Goal: Information Seeking & Learning: Learn about a topic

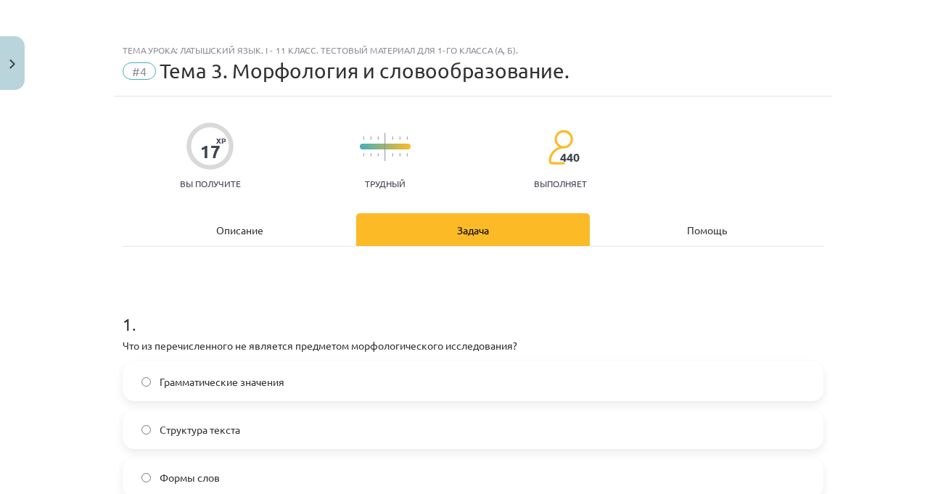
scroll to position [181, 0]
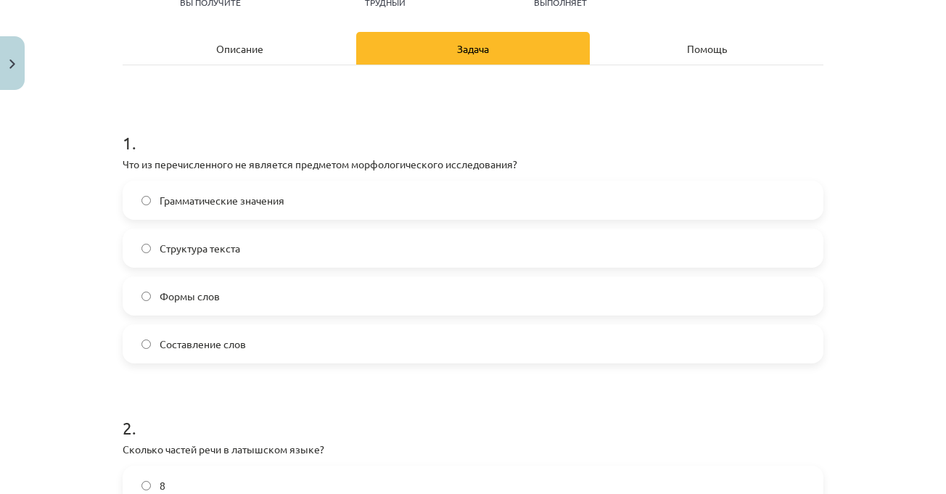
click at [519, 119] on h1 "1 ." at bounding box center [473, 129] width 701 height 45
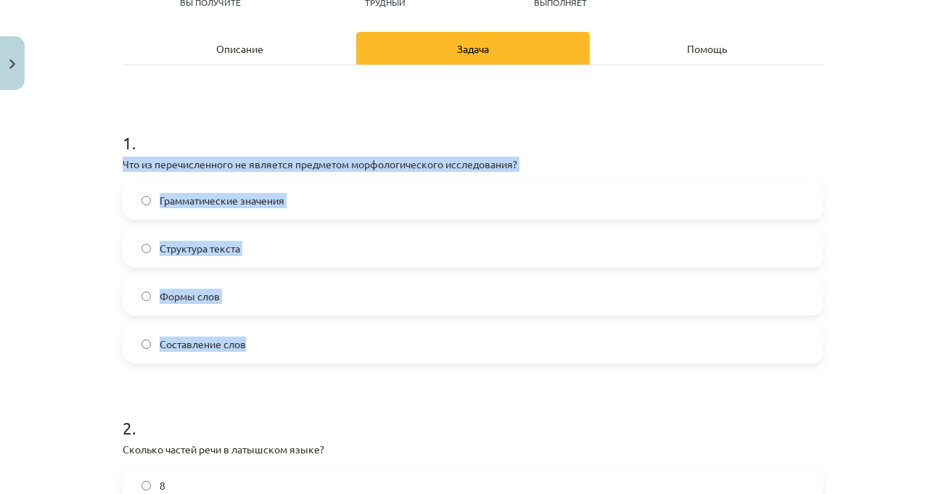
drag, startPoint x: 116, startPoint y: 167, endPoint x: 321, endPoint y: 350, distance: 275.5
copy div "Что из перечисленного не является предметом морфологического исследования? Грам…"
click at [325, 245] on label "Структура текста" at bounding box center [473, 248] width 698 height 36
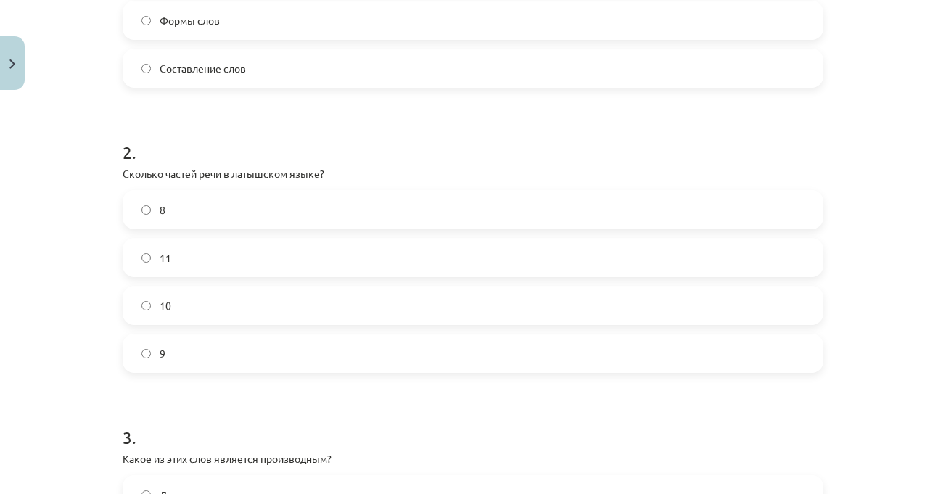
scroll to position [544, 0]
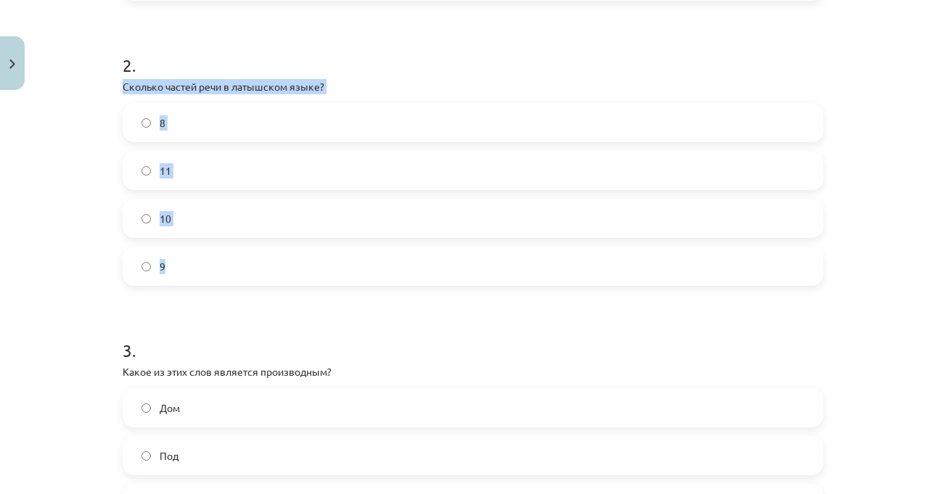
drag, startPoint x: 114, startPoint y: 87, endPoint x: 212, endPoint y: 254, distance: 193.5
click at [212, 254] on div "17 XP Вы получите Трудный 440 выполняет Описание Задача Помощь 1 . Что из переч…" at bounding box center [473, 412] width 718 height 1721
copy div "Сколько частей речи в латышском языке? 8 11 10 9"
click at [274, 217] on label "10" at bounding box center [473, 218] width 698 height 36
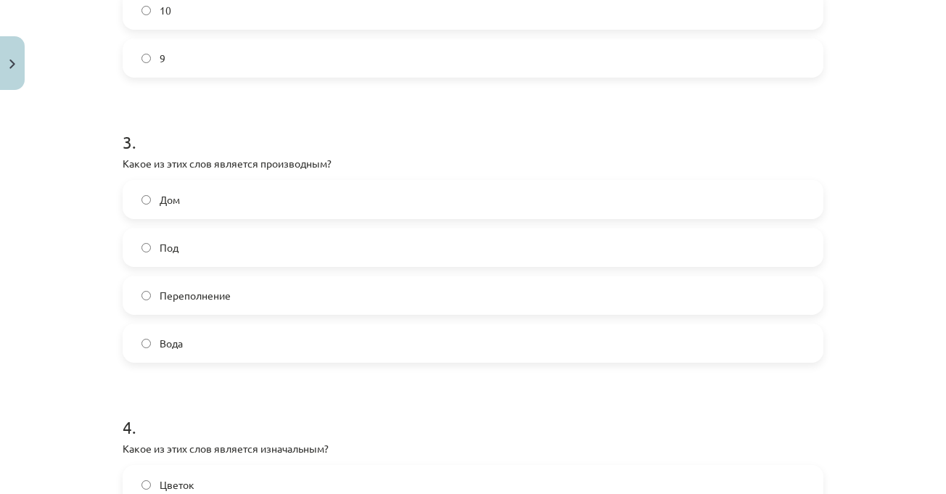
scroll to position [762, 0]
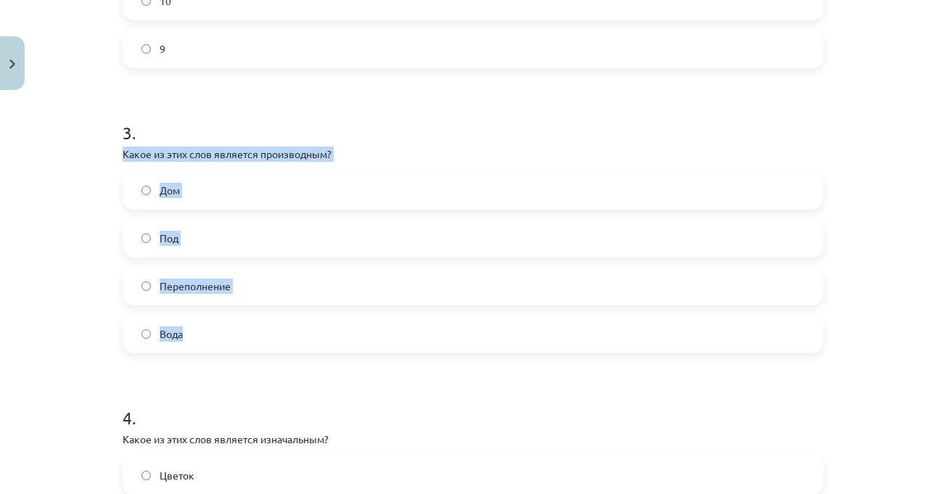
drag, startPoint x: 115, startPoint y: 154, endPoint x: 226, endPoint y: 319, distance: 198.6
click at [226, 321] on div "17 XP Вы получите Трудный 440 выполняет Описание Задача Помощь 1 . Что из переч…" at bounding box center [473, 195] width 718 height 1721
click at [213, 154] on font "Какое из этих слов является производным?" at bounding box center [227, 153] width 209 height 13
drag, startPoint x: 104, startPoint y: 154, endPoint x: 218, endPoint y: 237, distance: 140.8
click at [227, 337] on div "Тема урока: Латышский язык. I - 11 класс. Тестовый материал для 1-го класса (а,…" at bounding box center [473, 247] width 946 height 494
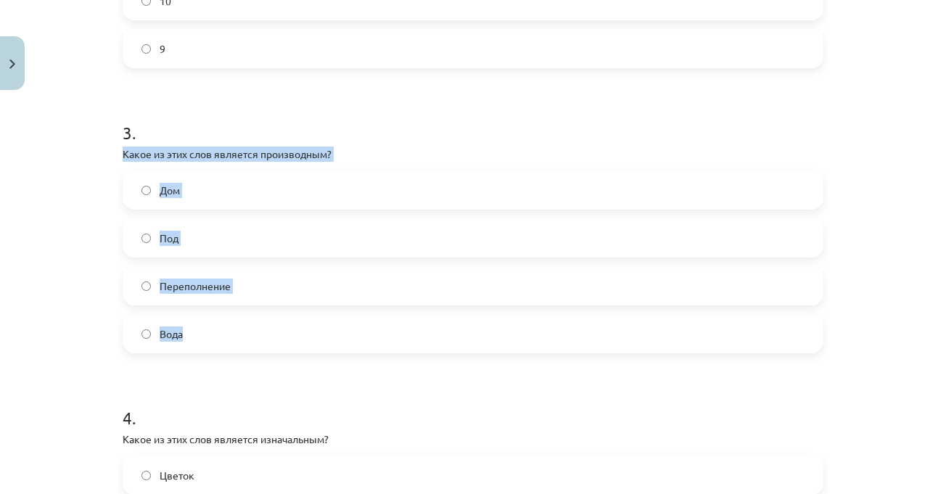
copy div "Какое из этих слов является производным? Дом Под Переполнение Вода"
click at [274, 282] on label "Переполнение" at bounding box center [473, 286] width 698 height 36
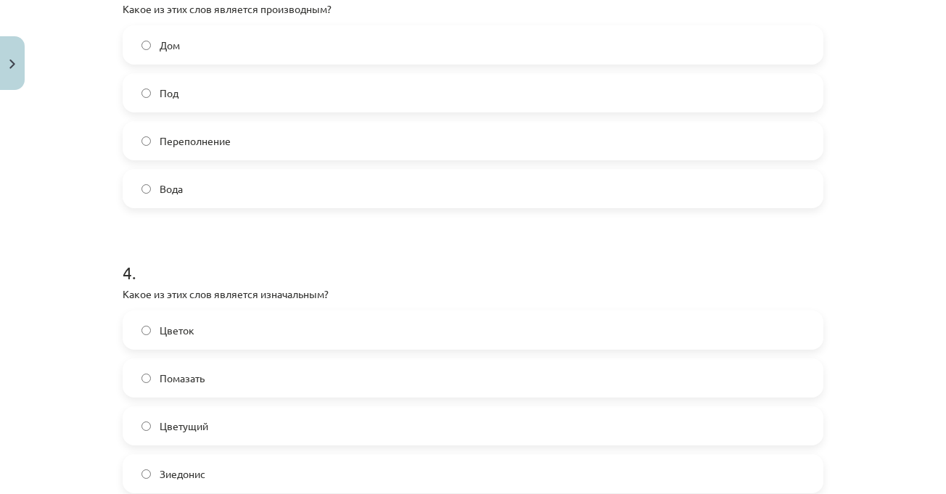
click at [293, 270] on h1 "4 ." at bounding box center [473, 259] width 701 height 45
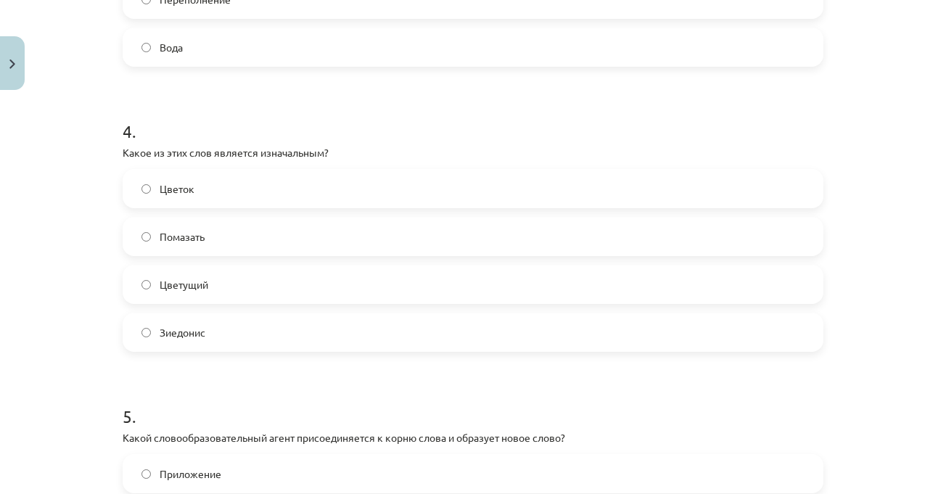
scroll to position [1052, 0]
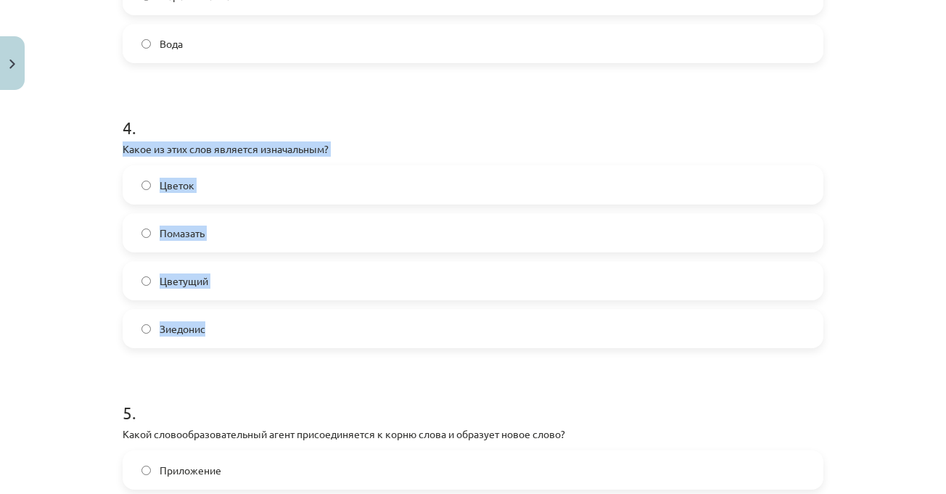
drag, startPoint x: 112, startPoint y: 148, endPoint x: 236, endPoint y: 258, distance: 165.5
copy div "Какое из этих слов является изначальным? Цветок Помазать Цветущий Зиедонис"
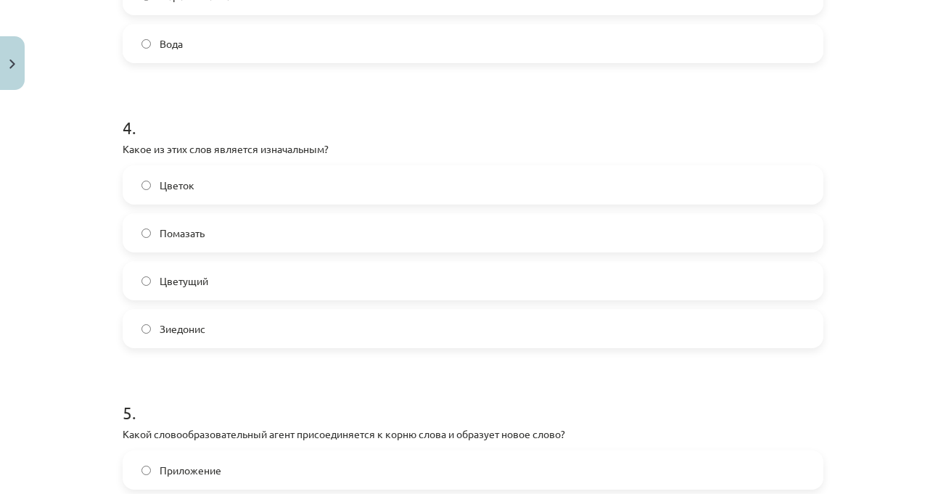
click at [298, 118] on h1 "4 ." at bounding box center [473, 114] width 701 height 45
click at [293, 123] on h1 "4 ." at bounding box center [473, 114] width 701 height 45
click at [394, 104] on h1 "4 ." at bounding box center [473, 114] width 701 height 45
click at [334, 108] on h1 "4 ." at bounding box center [473, 114] width 701 height 45
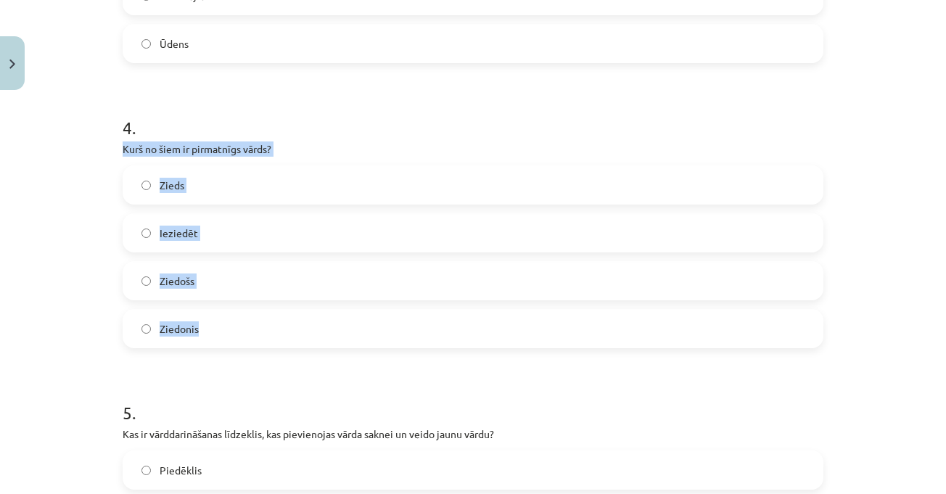
drag, startPoint x: 138, startPoint y: 179, endPoint x: 237, endPoint y: 313, distance: 167.1
copy div "Kurš no šiem ir pirmatnīgs vārds? Zieds Ieziedēt Ziedošs Ziedonis"
click at [239, 186] on label "Zieds" at bounding box center [473, 185] width 698 height 36
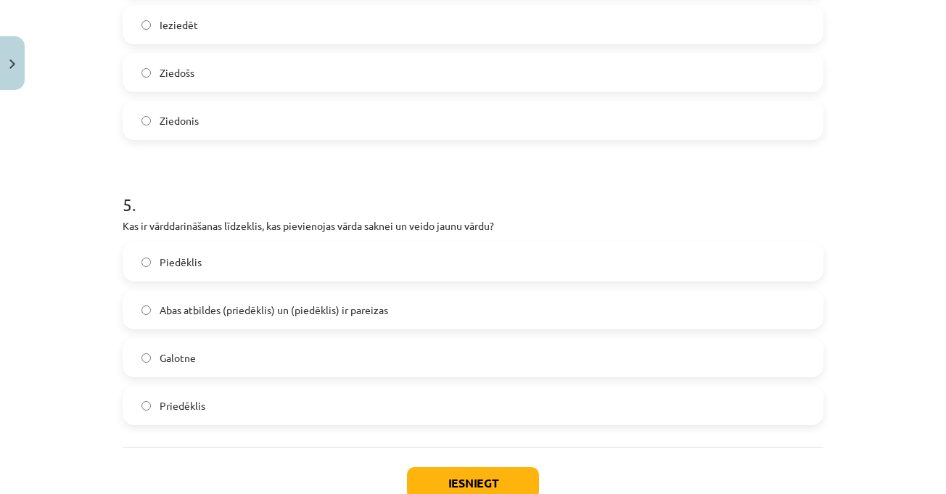
scroll to position [1342, 0]
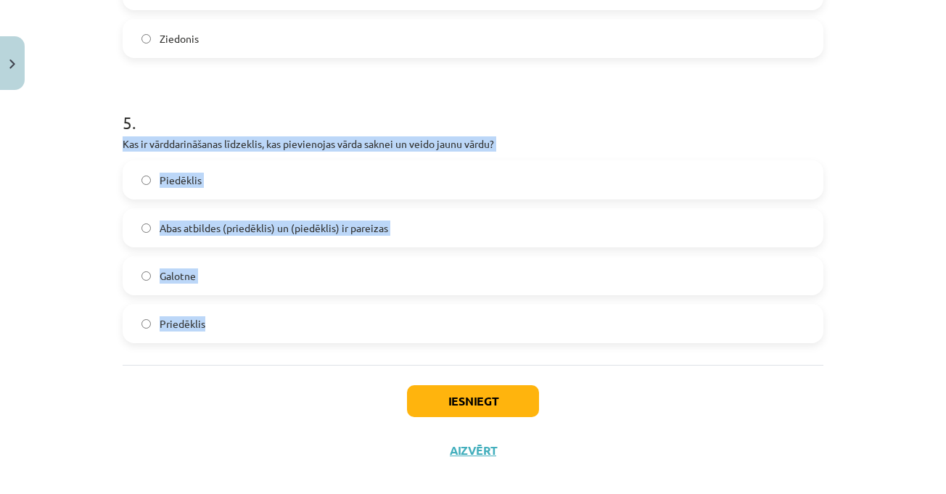
drag, startPoint x: 109, startPoint y: 142, endPoint x: 229, endPoint y: 330, distance: 223.2
copy div "Kas ir vārddarināšanas līdzeklis, kas pievienojas vārda saknei un veido jaunu v…"
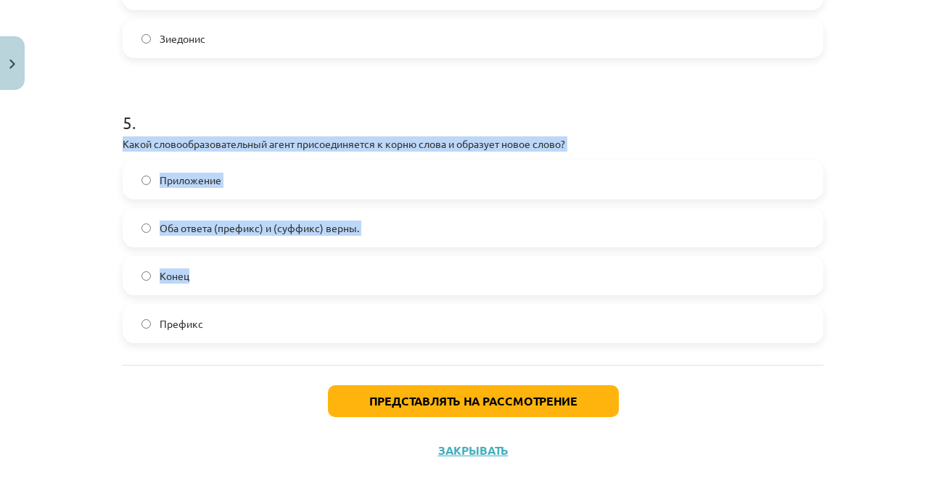
click at [889, 186] on div "Тема урока: Латышский язык. I - 11 класс. Тестовый материал для 1-го класса (а,…" at bounding box center [473, 247] width 946 height 494
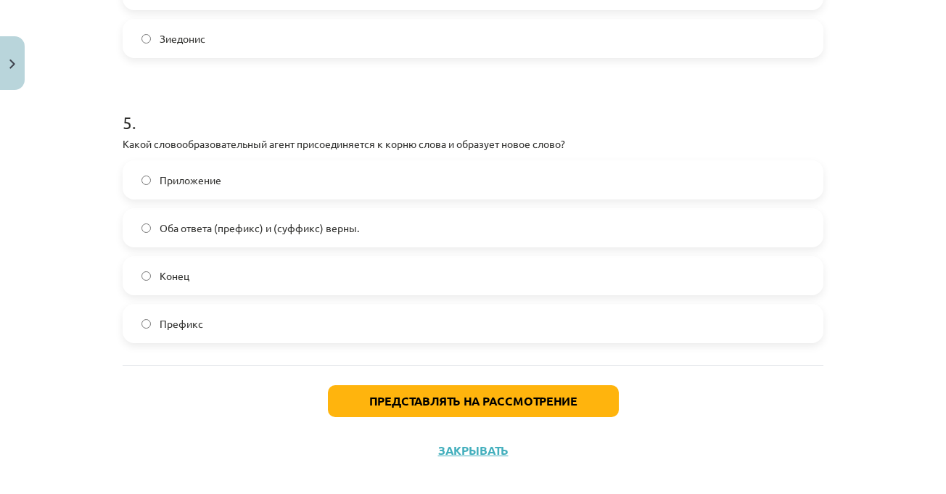
click at [288, 306] on label "Префикс" at bounding box center [473, 324] width 698 height 36
click at [311, 149] on font "Какой словообразовательный агент присоединяется к корню слова и образует новое …" at bounding box center [344, 143] width 443 height 13
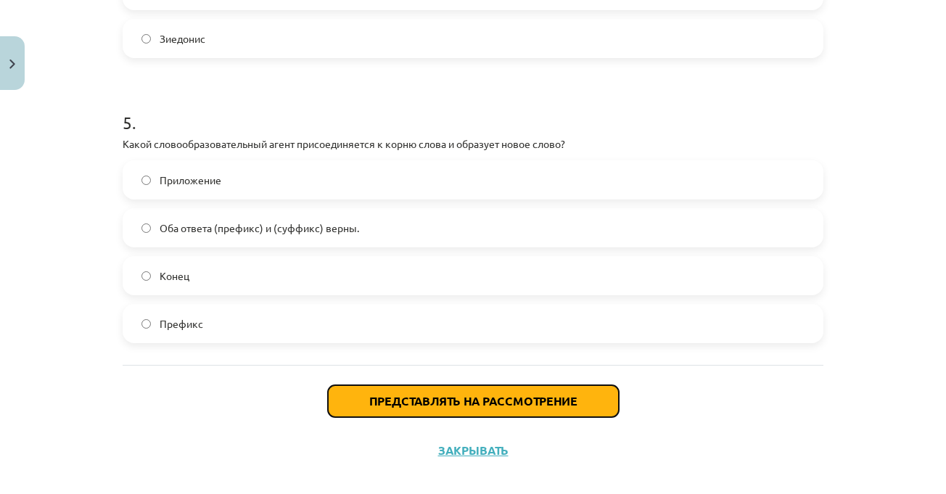
click at [429, 405] on font "Представлять на рассмотрение" at bounding box center [473, 400] width 208 height 15
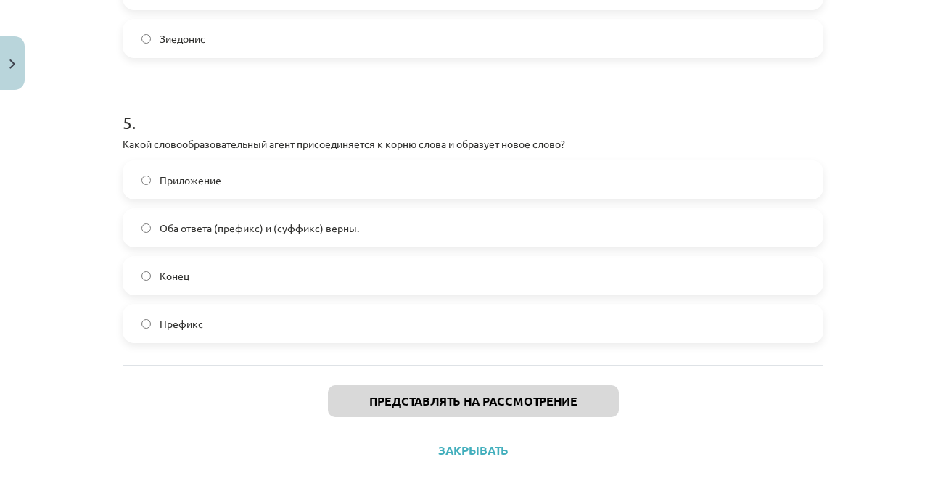
click at [887, 261] on div "Тема урока: Латышский язык. I - 11 класс. Тестовый материал для 1-го класса (а,…" at bounding box center [473, 247] width 946 height 494
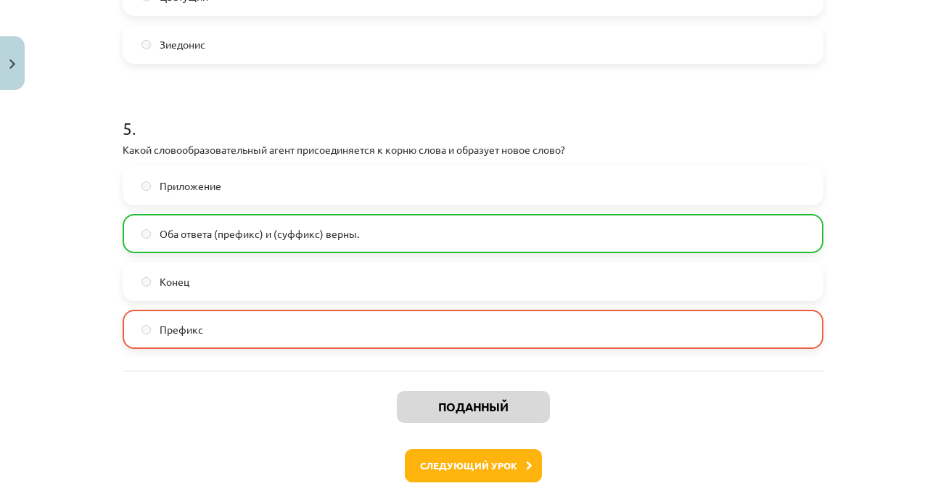
scroll to position [1406, 0]
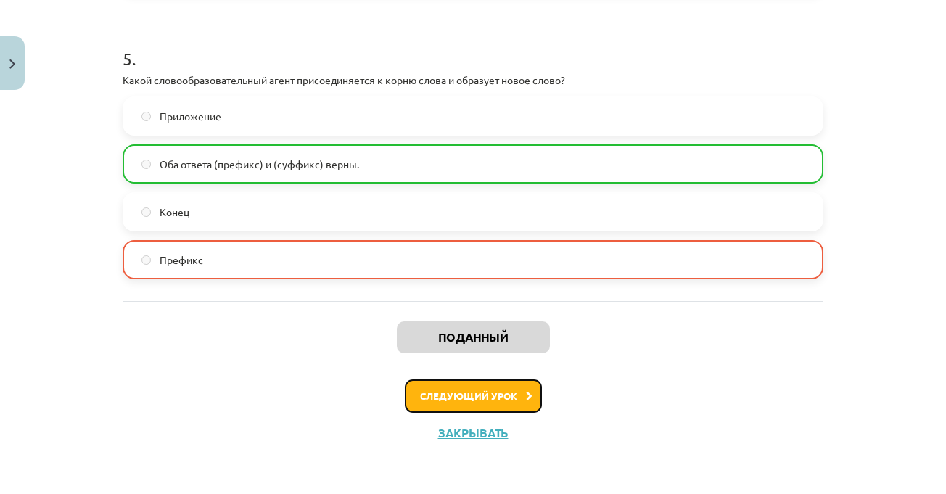
drag, startPoint x: 480, startPoint y: 390, endPoint x: 779, endPoint y: 343, distance: 302.7
click at [480, 390] on button "Следующий урок" at bounding box center [473, 396] width 137 height 33
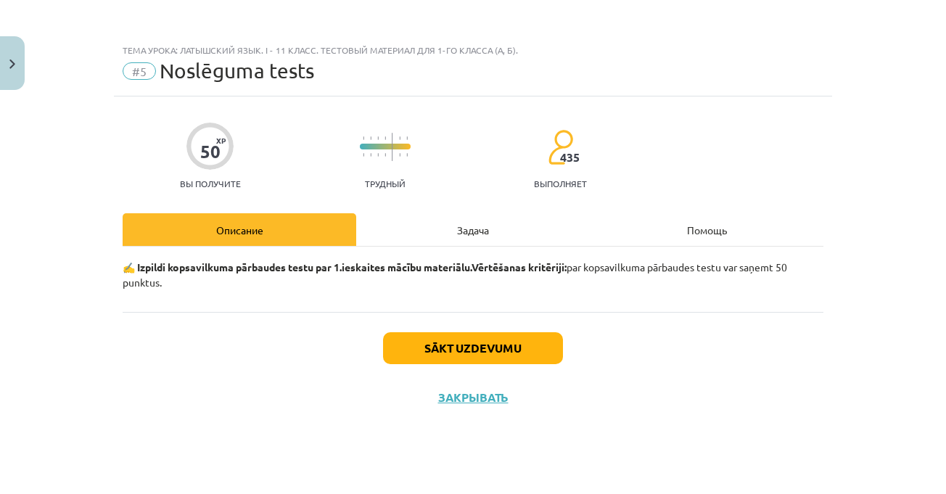
scroll to position [0, 0]
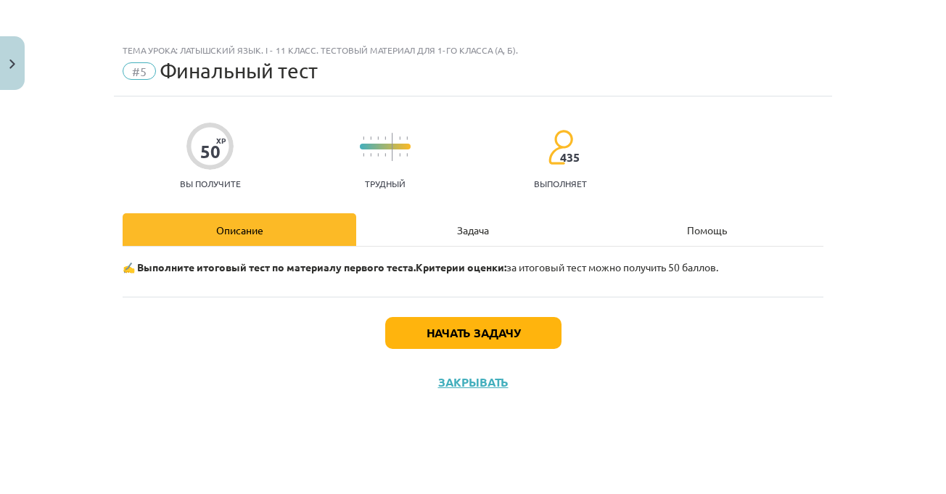
click at [443, 234] on div "Задача" at bounding box center [473, 229] width 234 height 33
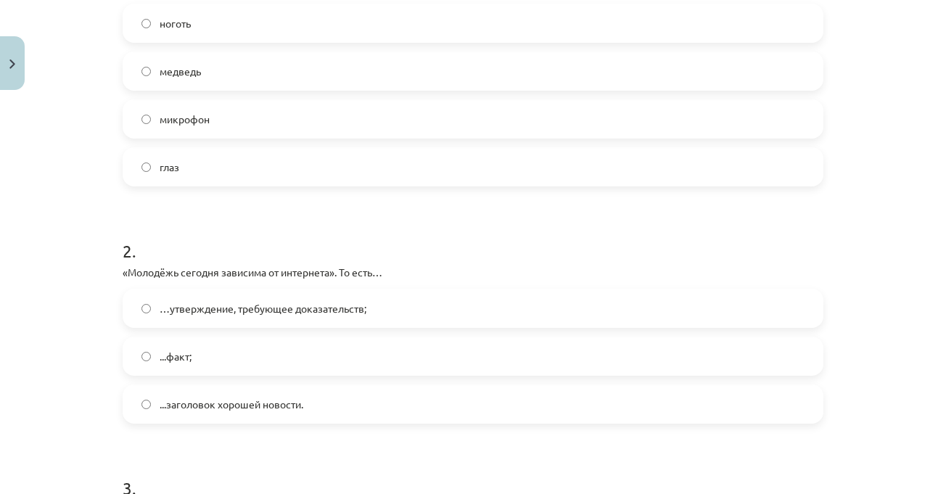
scroll to position [290, 0]
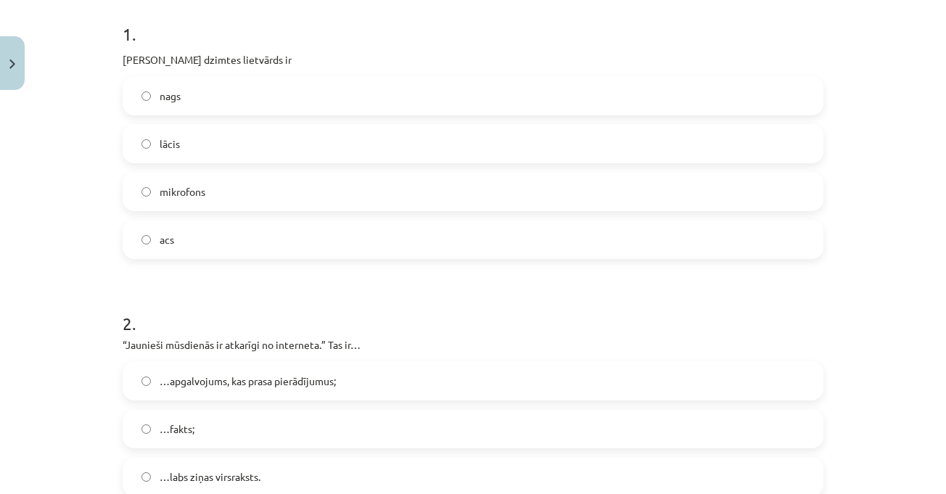
click at [255, 39] on h1 "1 ." at bounding box center [473, 21] width 701 height 45
click at [150, 233] on label "acs" at bounding box center [473, 239] width 698 height 36
drag, startPoint x: 116, startPoint y: 57, endPoint x: 209, endPoint y: 216, distance: 184.7
copy div "[PERSON_NAME] dzimtes lietvārds ir nags lācis mikrofons acs"
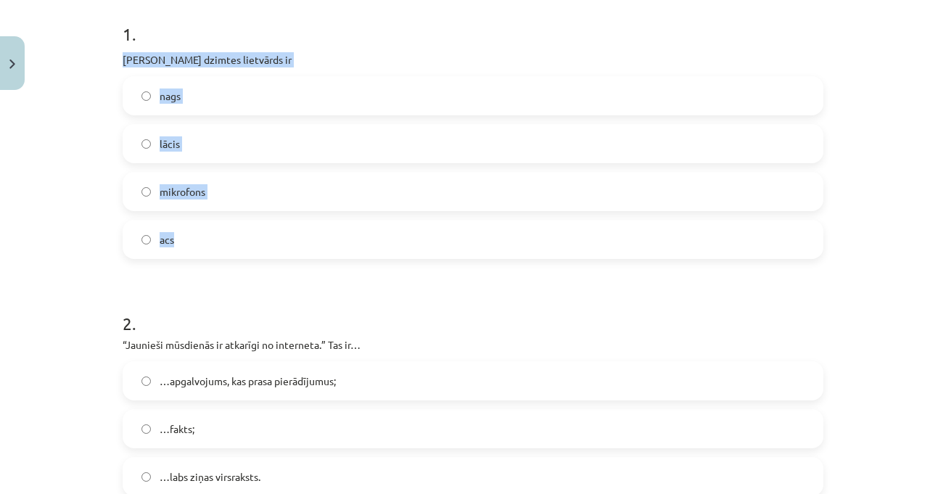
click at [894, 119] on div "Mācību tēma: Latviešu valodas i - 11. klases 1. ieskaites mācību materiāls (a,b…" at bounding box center [473, 247] width 946 height 494
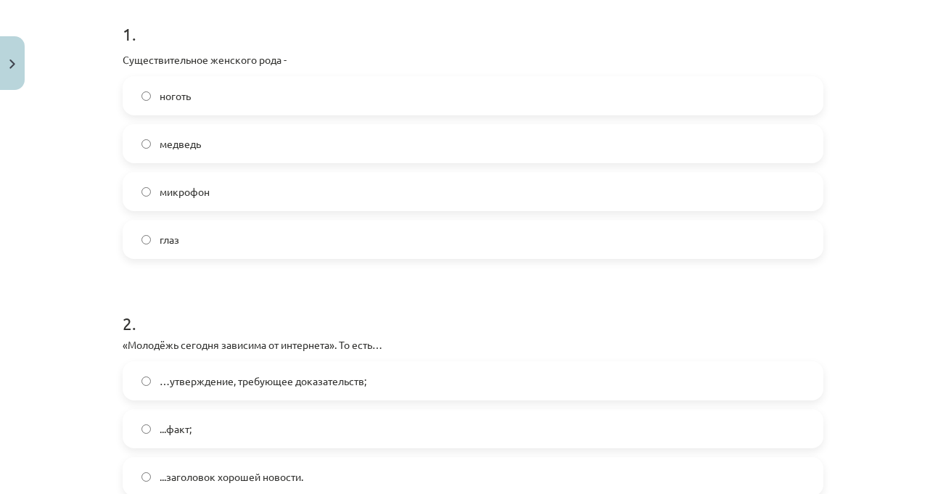
click at [879, 156] on div "Тема урока: Латышский язык. I - 11 класс. Тестовый материал для 1-го класса (а,…" at bounding box center [473, 247] width 946 height 494
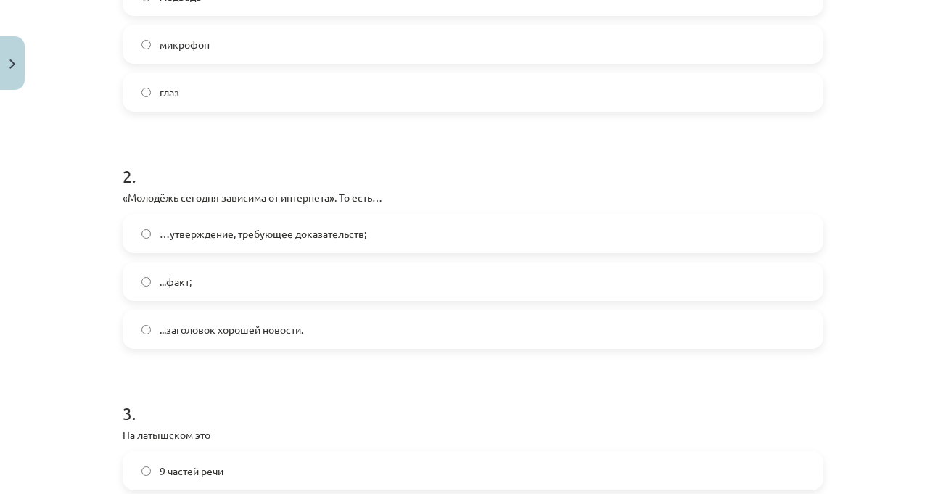
scroll to position [508, 0]
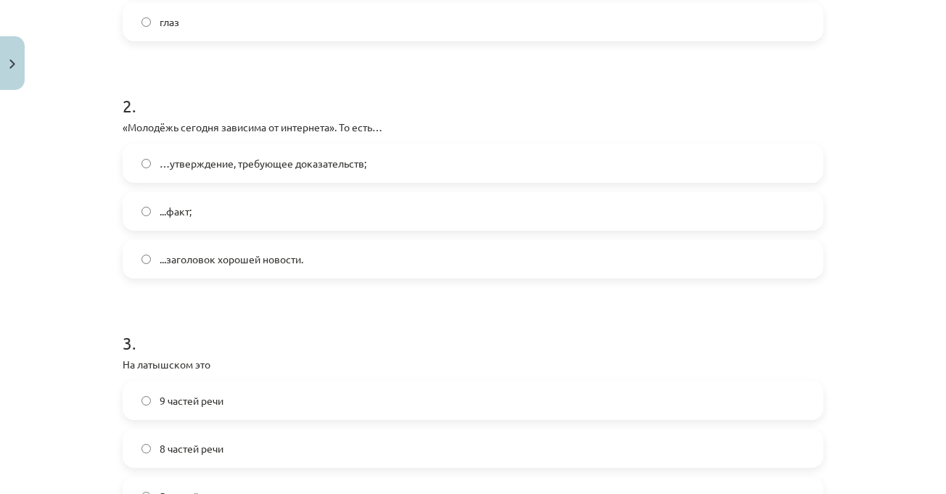
click at [282, 315] on h1 "3 ." at bounding box center [473, 330] width 701 height 45
click at [280, 210] on label "...факт;" at bounding box center [473, 211] width 698 height 36
click at [889, 229] on div "Тема урока: Латышский язык. I - 11 класс. Тестовый материал для 1-го класса (а,…" at bounding box center [473, 247] width 946 height 494
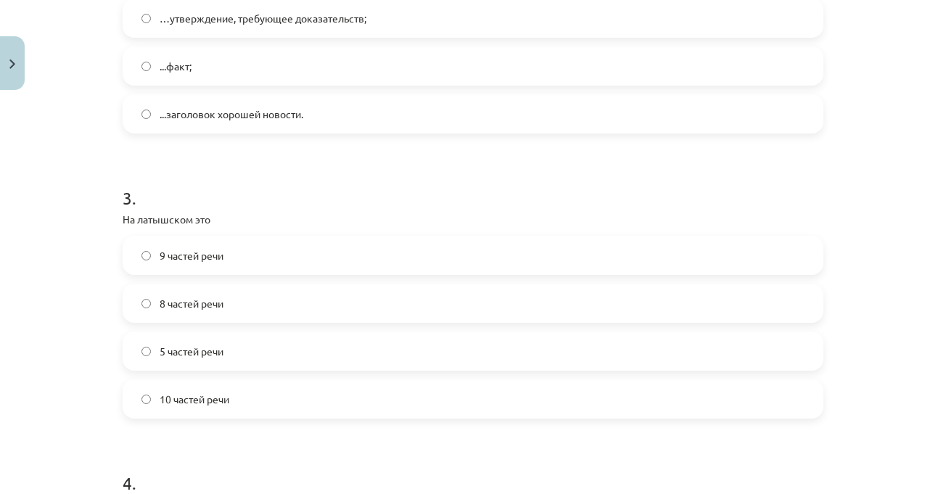
click at [880, 123] on div "Тема урока: Латышский язык. I - 11 класс. Тестовый материал для 1-го класса (а,…" at bounding box center [473, 247] width 946 height 494
drag, startPoint x: 889, startPoint y: 231, endPoint x: 567, endPoint y: 209, distance: 322.2
click at [889, 231] on div "Mācību tēma: Latviešu valodas i - 11. klases 1. ieskaites mācību materiāls (a,b…" at bounding box center [473, 247] width 946 height 494
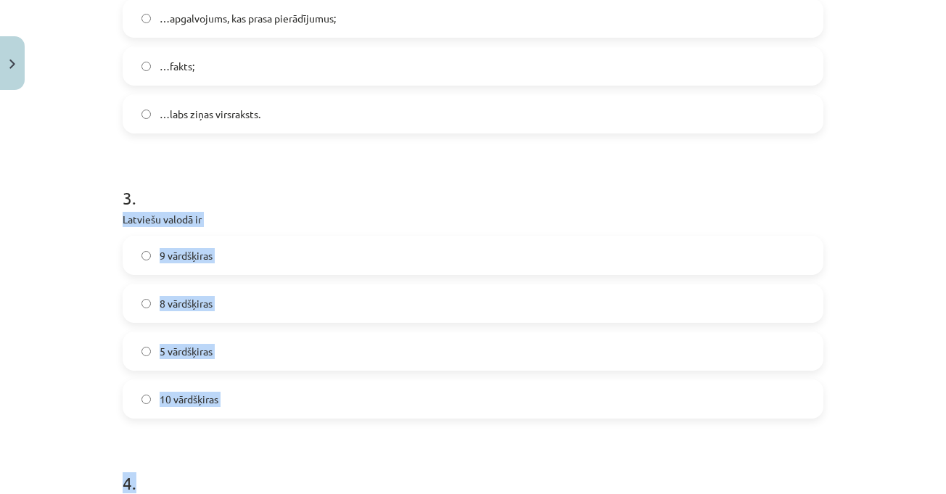
drag, startPoint x: 112, startPoint y: 216, endPoint x: 254, endPoint y: 404, distance: 235.3
copy form "Latviešu valodā ir 9 vārdšķiras 8 vārdšķiras 5 vārdšķiras 10 vārdšķiras 4 ."
